Goal: Transaction & Acquisition: Purchase product/service

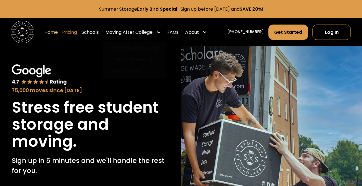
click at [77, 30] on link "Pricing" at bounding box center [69, 32] width 15 height 16
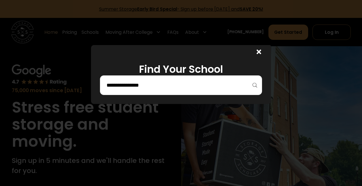
click at [140, 84] on input "search" at bounding box center [181, 85] width 150 height 10
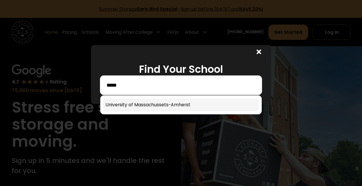
type input "*****"
click at [150, 108] on link at bounding box center [181, 104] width 156 height 13
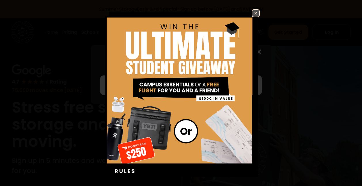
click at [253, 13] on img at bounding box center [256, 13] width 7 height 7
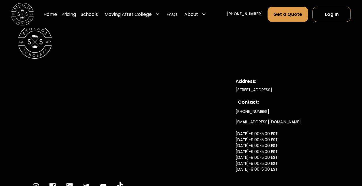
scroll to position [2789, 0]
